Goal: Task Accomplishment & Management: Use online tool/utility

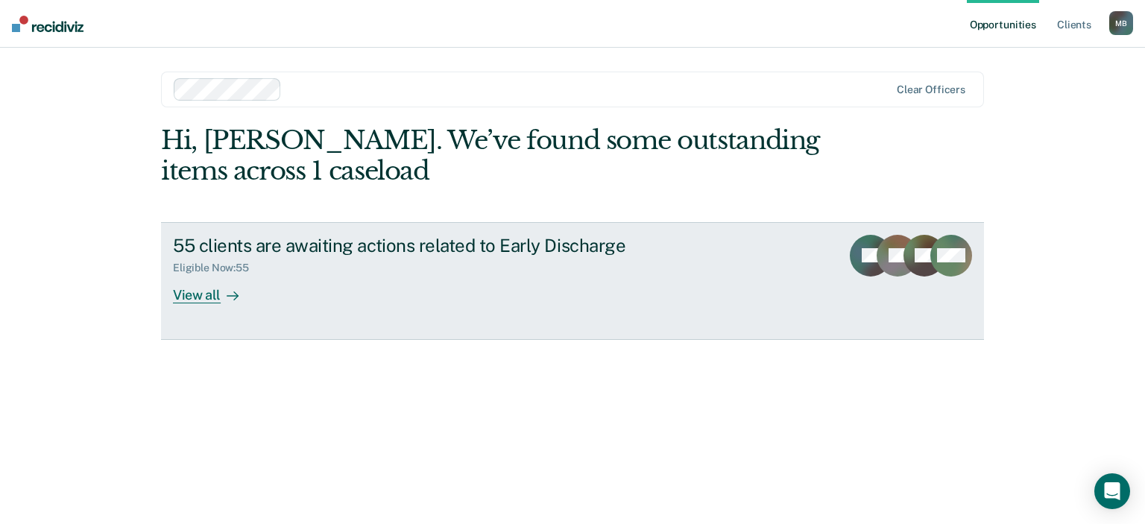
click at [200, 297] on div "View all" at bounding box center [215, 288] width 84 height 29
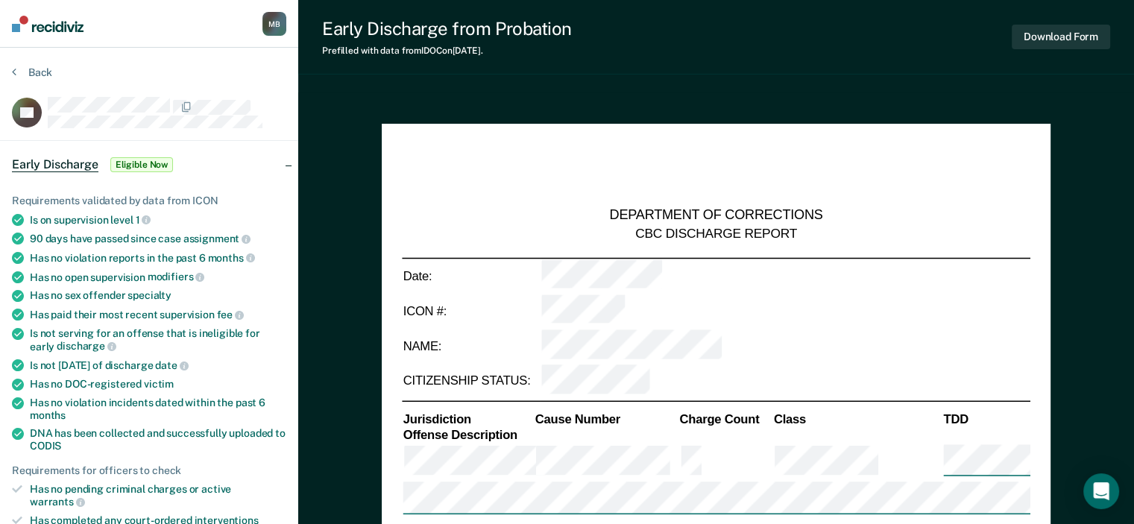
type textarea "x"
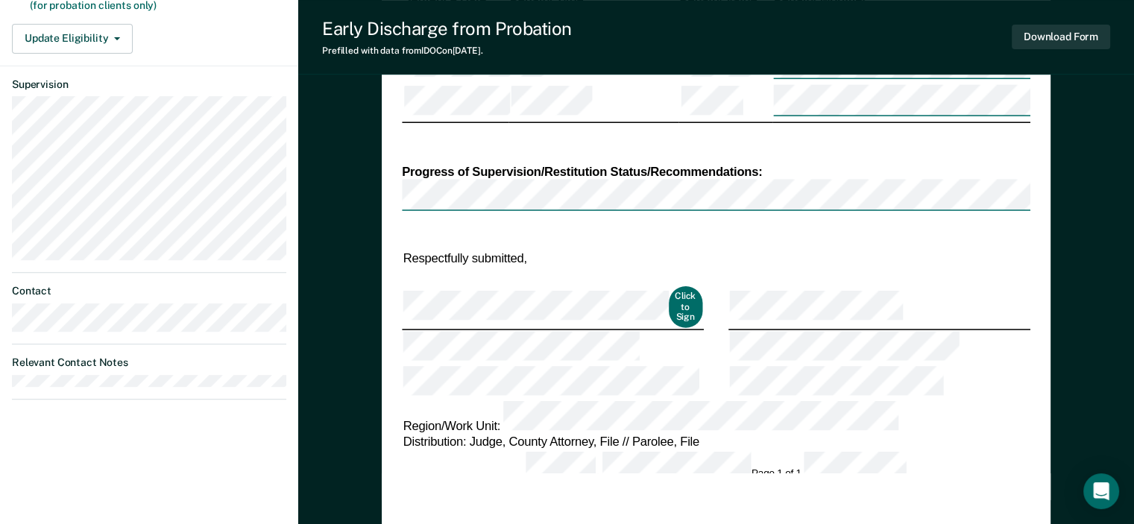
scroll to position [373, 0]
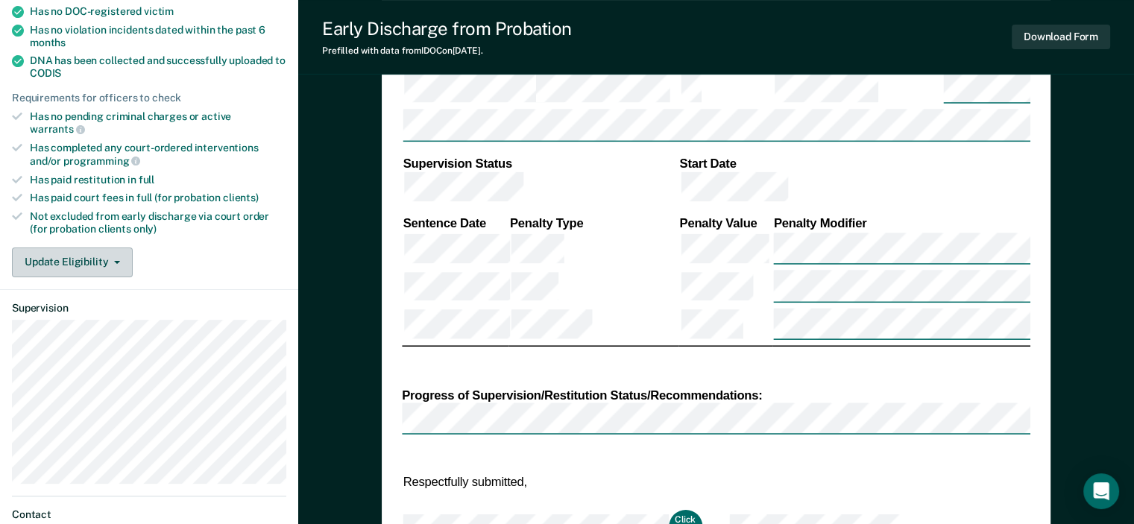
click at [96, 248] on button "Update Eligibility" at bounding box center [72, 263] width 121 height 30
